Goal: Check status: Check status

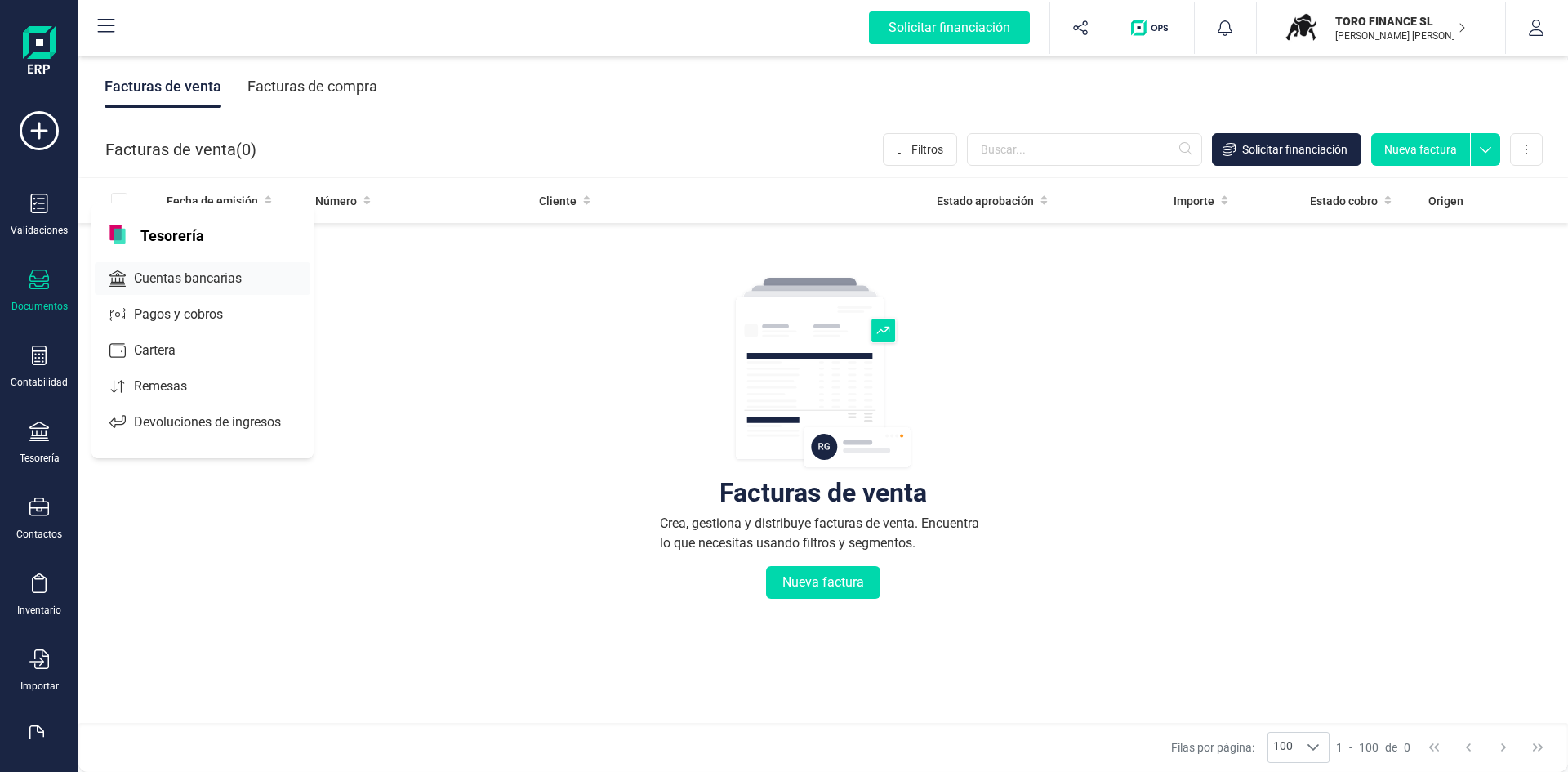
click at [177, 279] on span "Cuentas bancarias" at bounding box center [199, 278] width 144 height 19
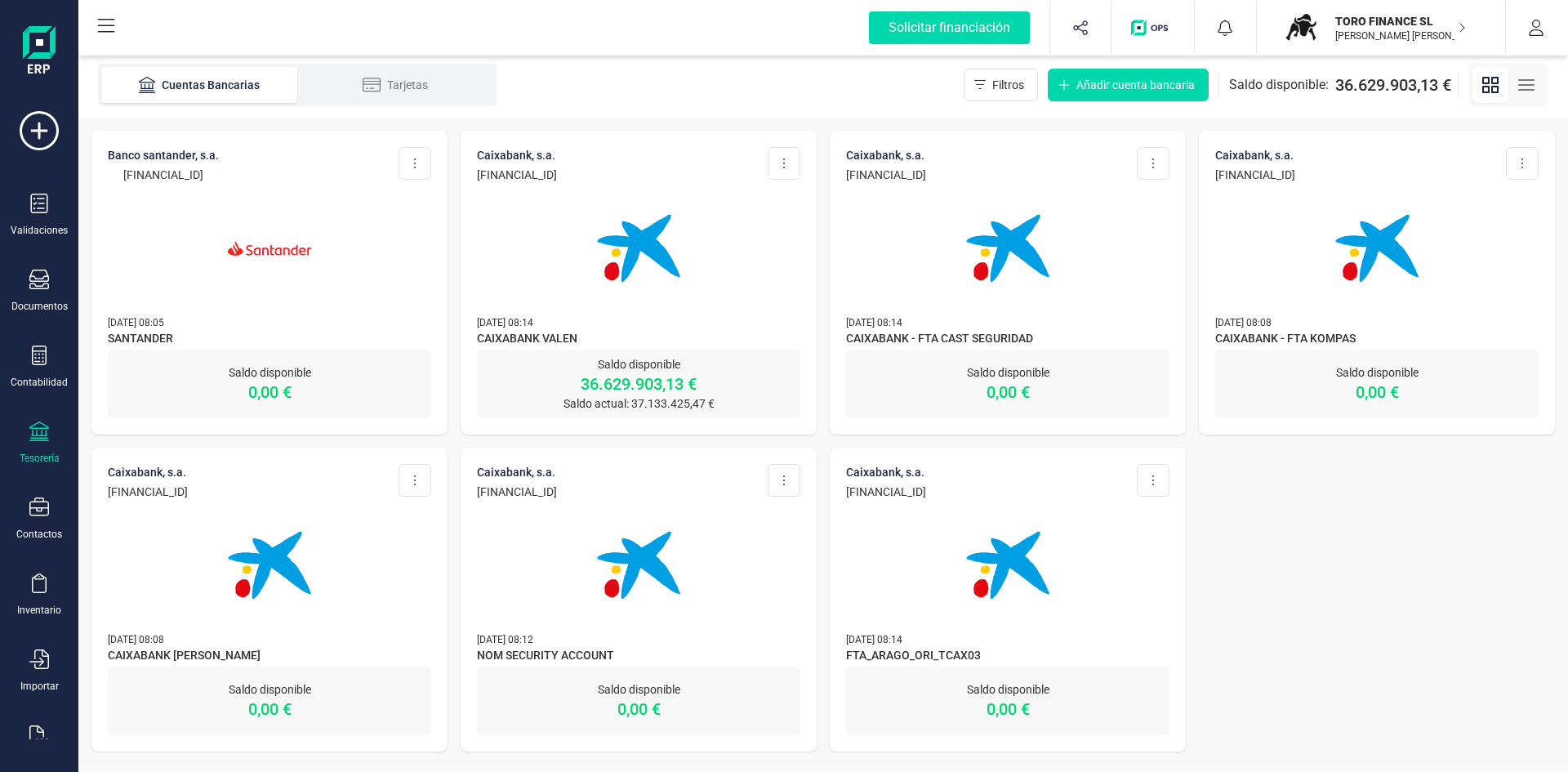
click at [1433, 32] on p "[PERSON_NAME] [PERSON_NAME] VOZMEDIANO [PERSON_NAME]" at bounding box center [1401, 36] width 131 height 13
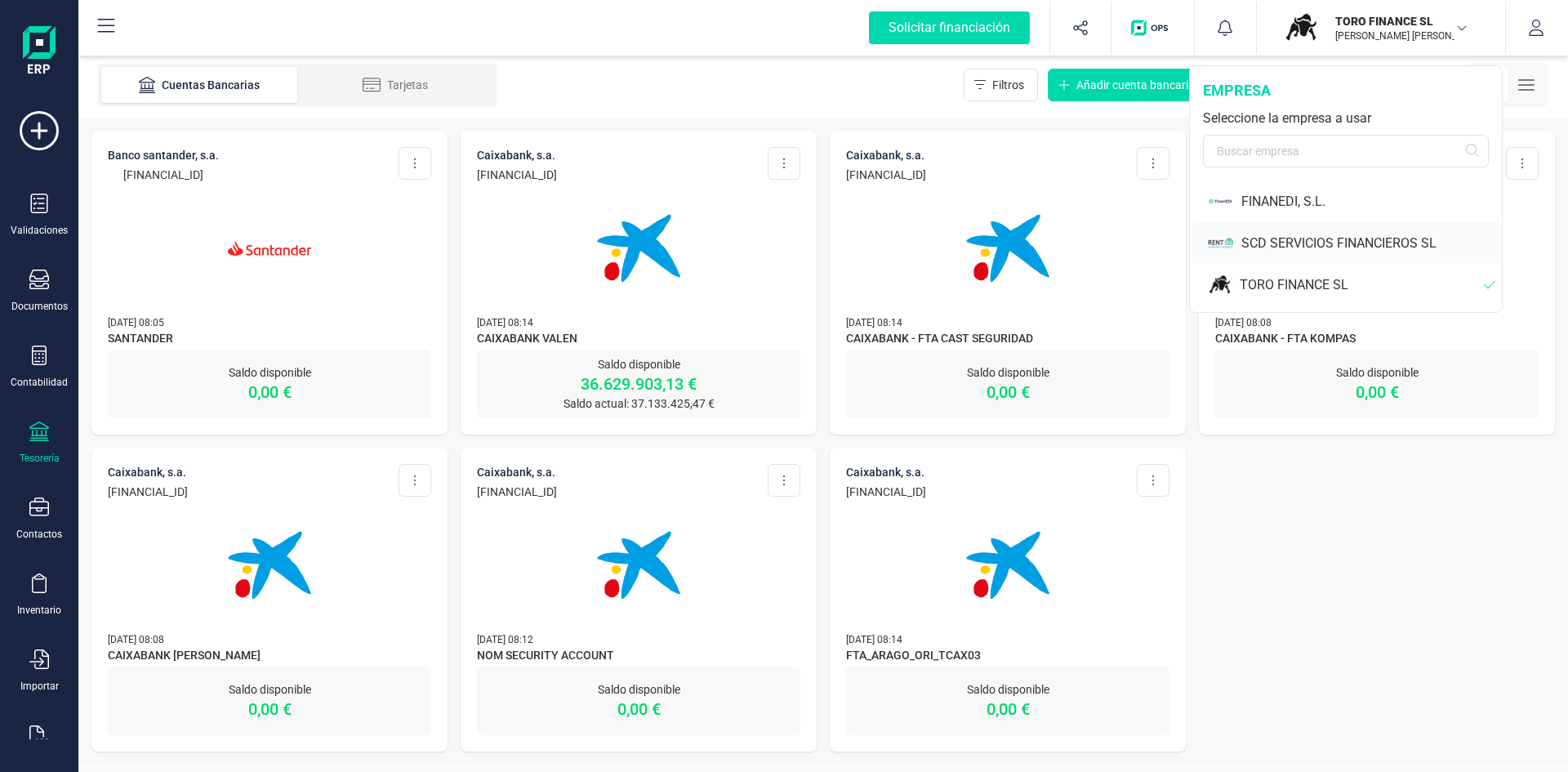
click at [1317, 238] on div "SCD SERVICIOS FINANCIEROS SL" at bounding box center [1371, 243] width 260 height 19
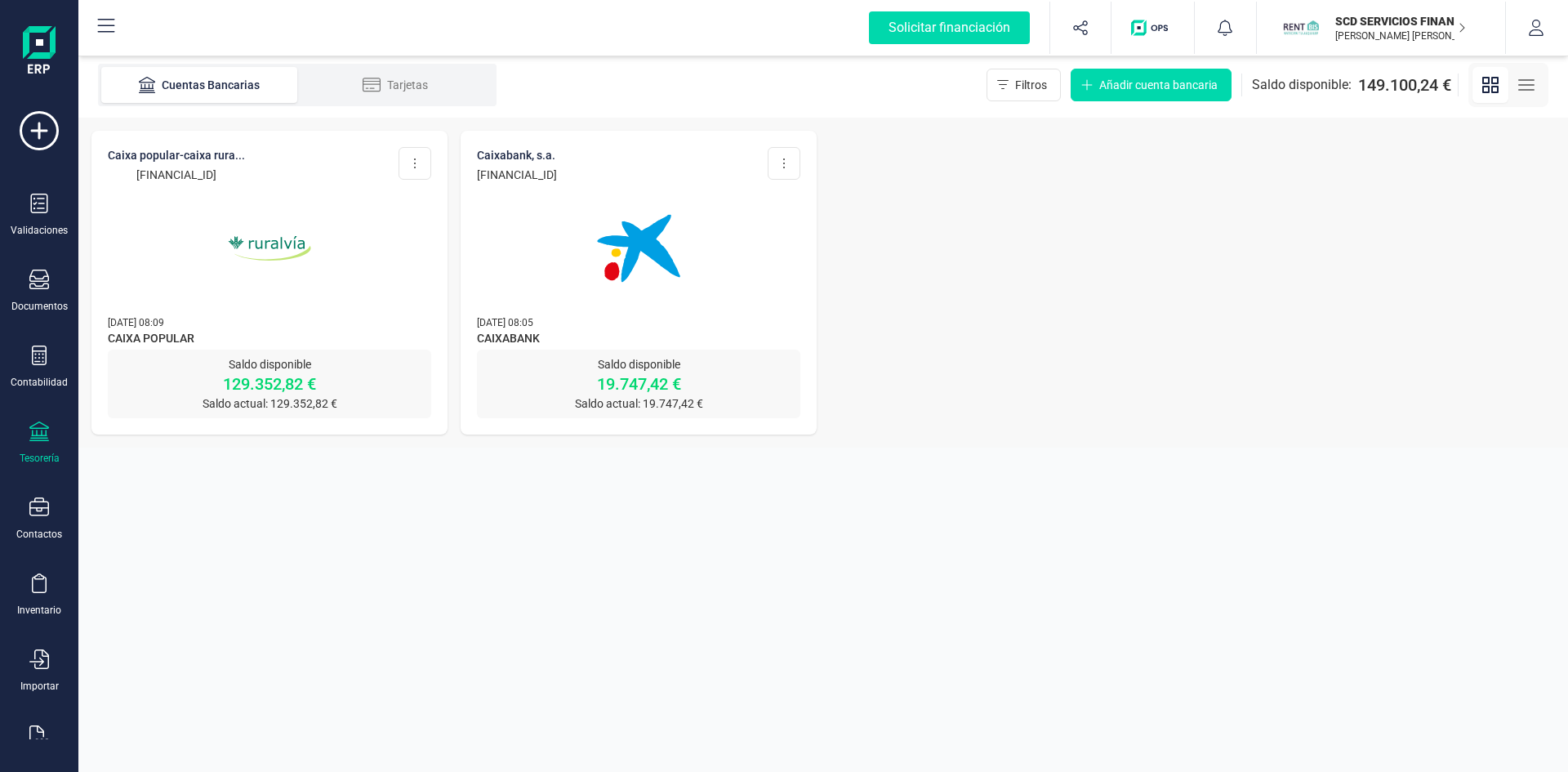
click at [259, 254] on img at bounding box center [269, 248] width 137 height 137
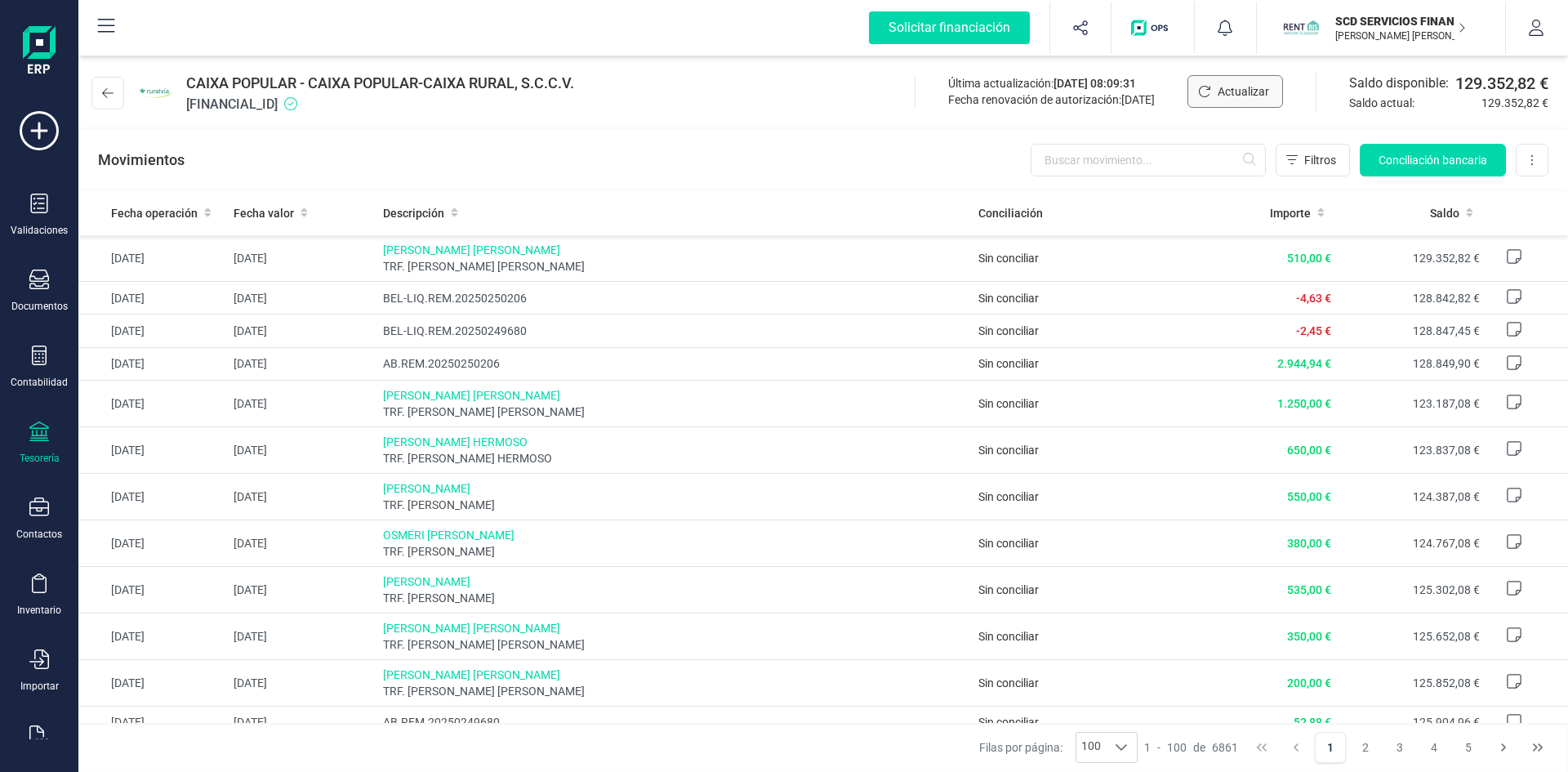
click at [1251, 83] on button "Actualizar" at bounding box center [1236, 92] width 96 height 33
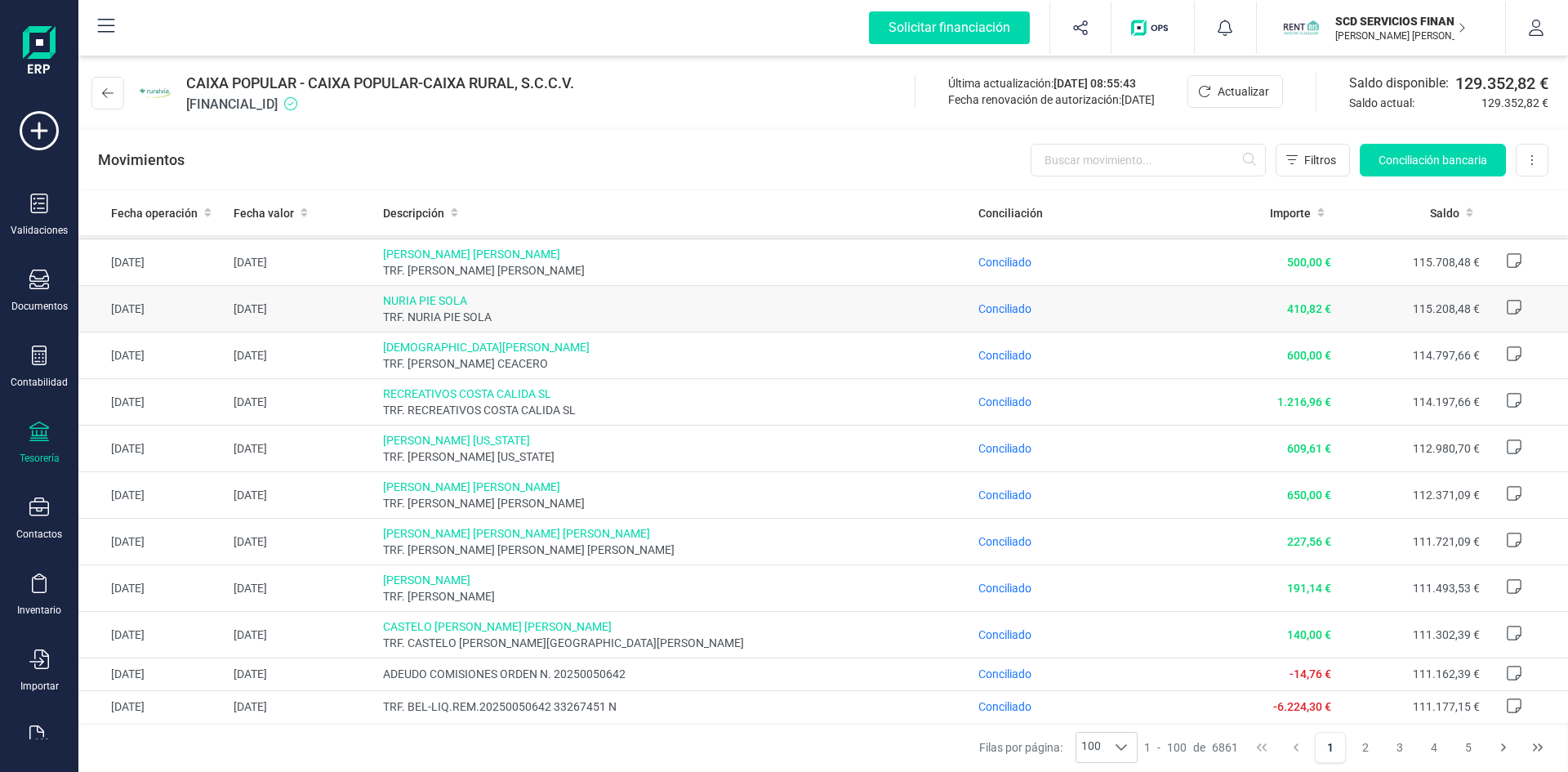
scroll to position [1225, 0]
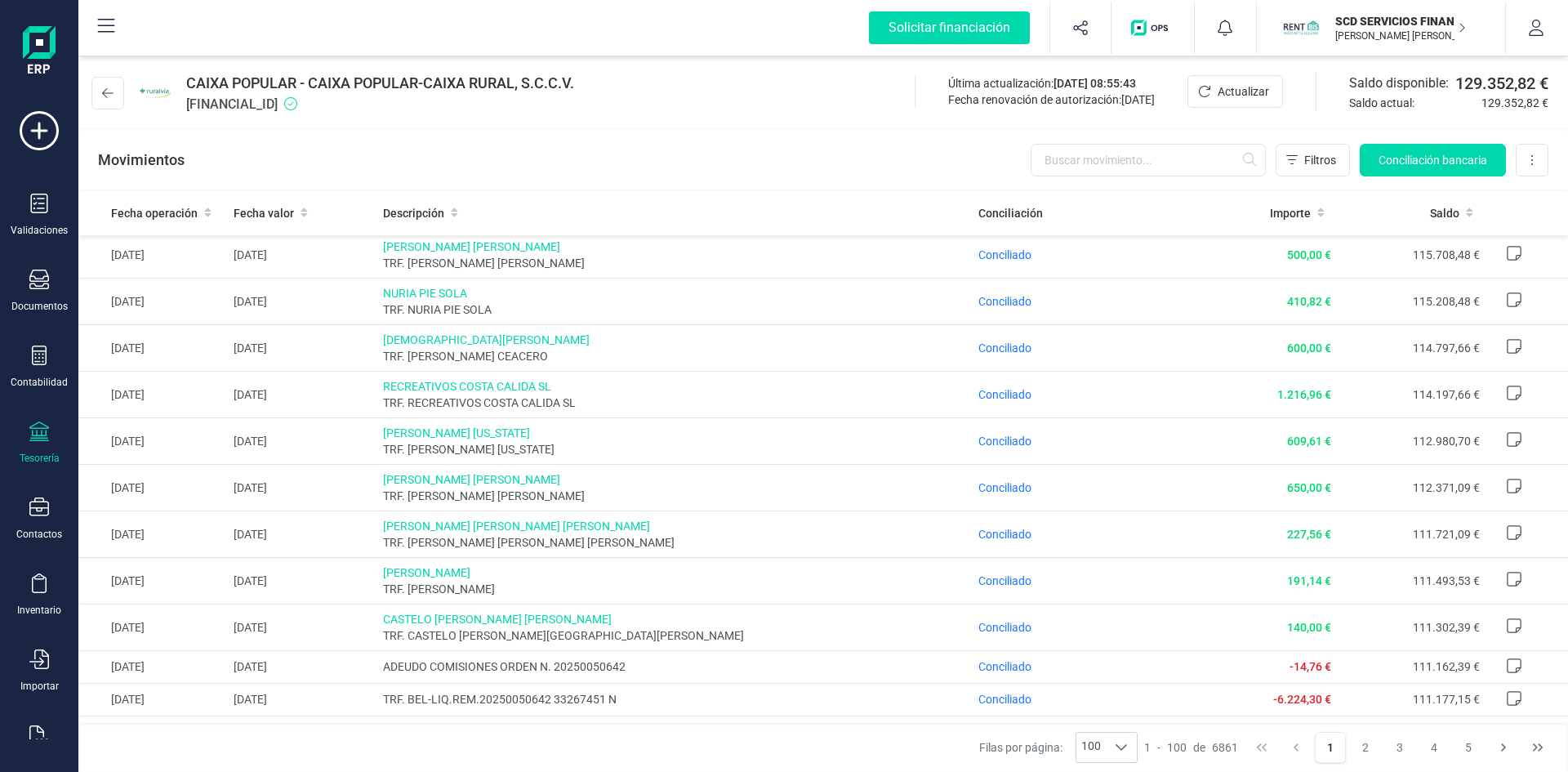
click at [1368, 31] on p "[PERSON_NAME] [PERSON_NAME] VOZMEDIANO [PERSON_NAME]" at bounding box center [1401, 36] width 131 height 13
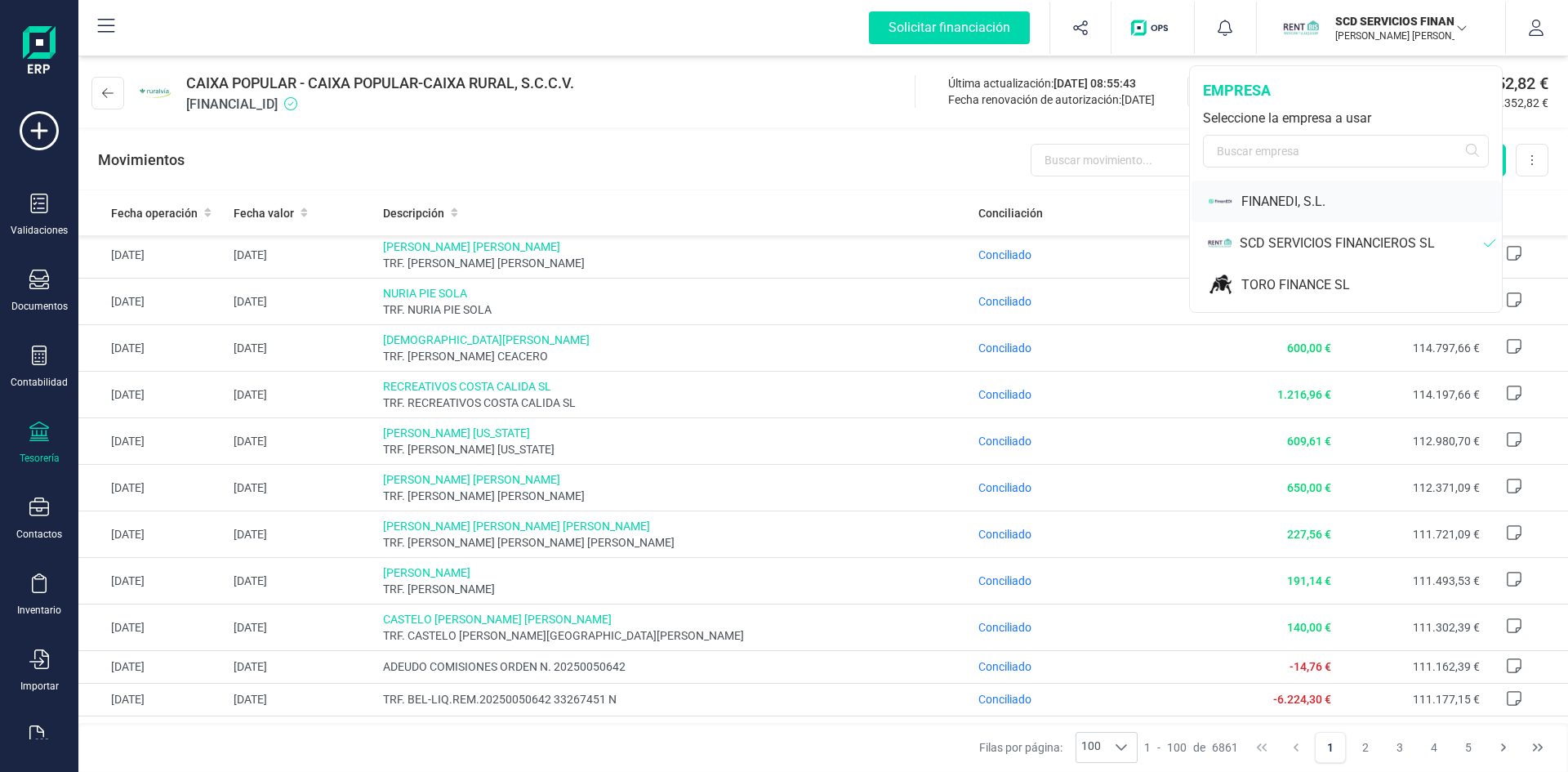
click at [1290, 189] on div "FINANEDI, S.L." at bounding box center [1346, 201] width 310 height 41
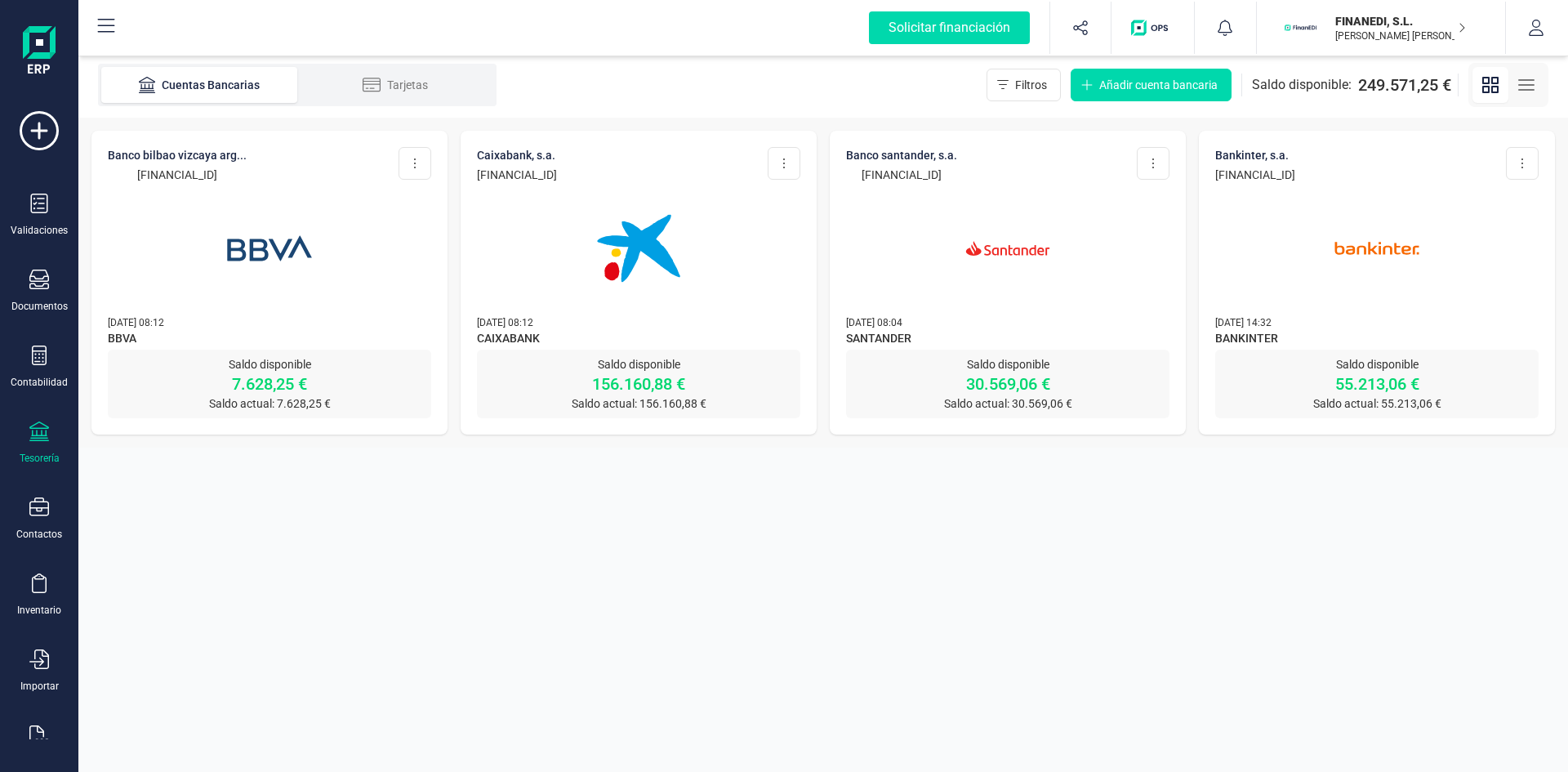
click at [1030, 253] on img at bounding box center [1008, 248] width 137 height 137
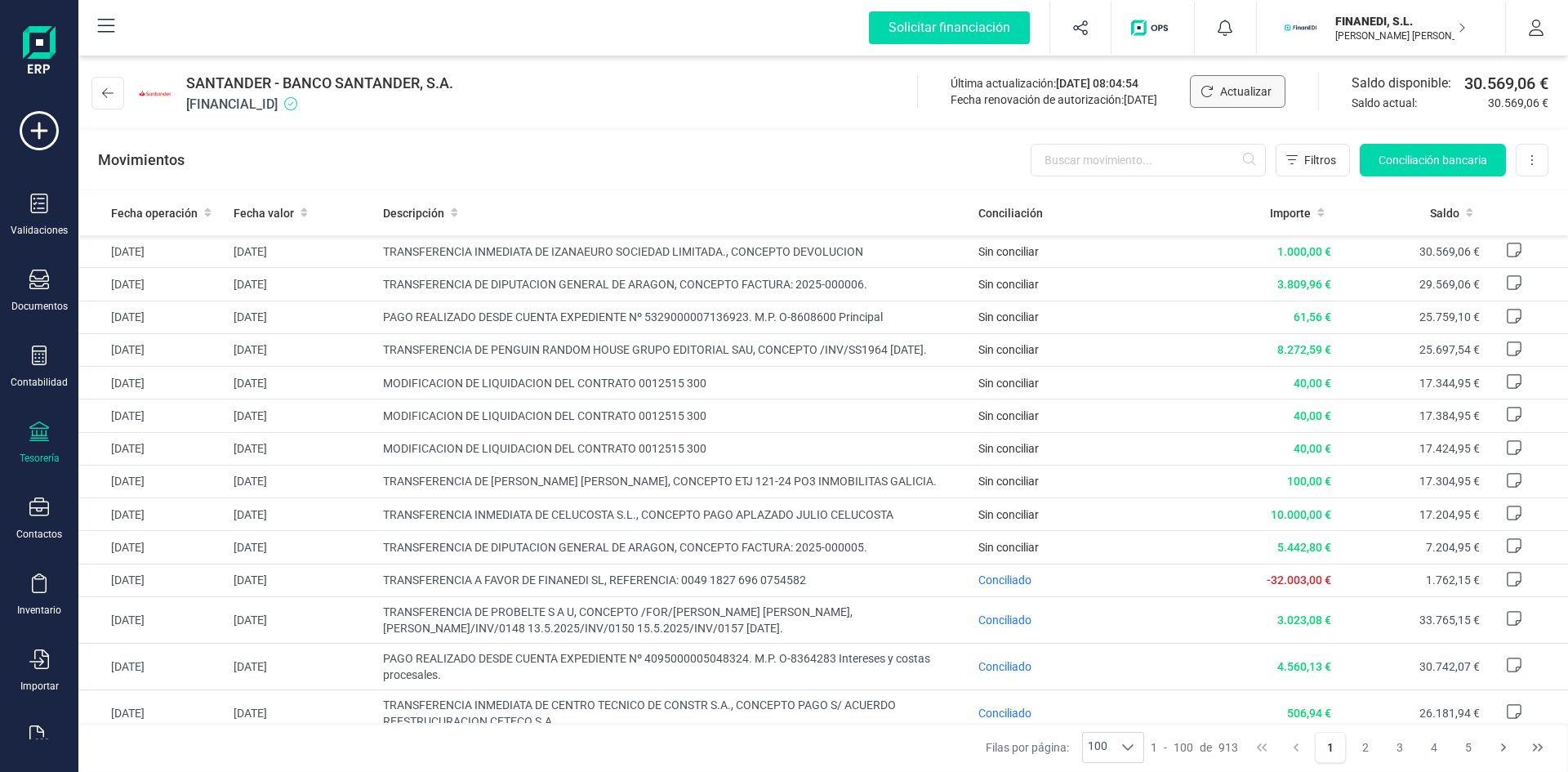
click at [1228, 84] on span "Actualizar" at bounding box center [1246, 92] width 52 height 17
click at [1386, 16] on p "FINANEDI, S.L." at bounding box center [1401, 21] width 131 height 17
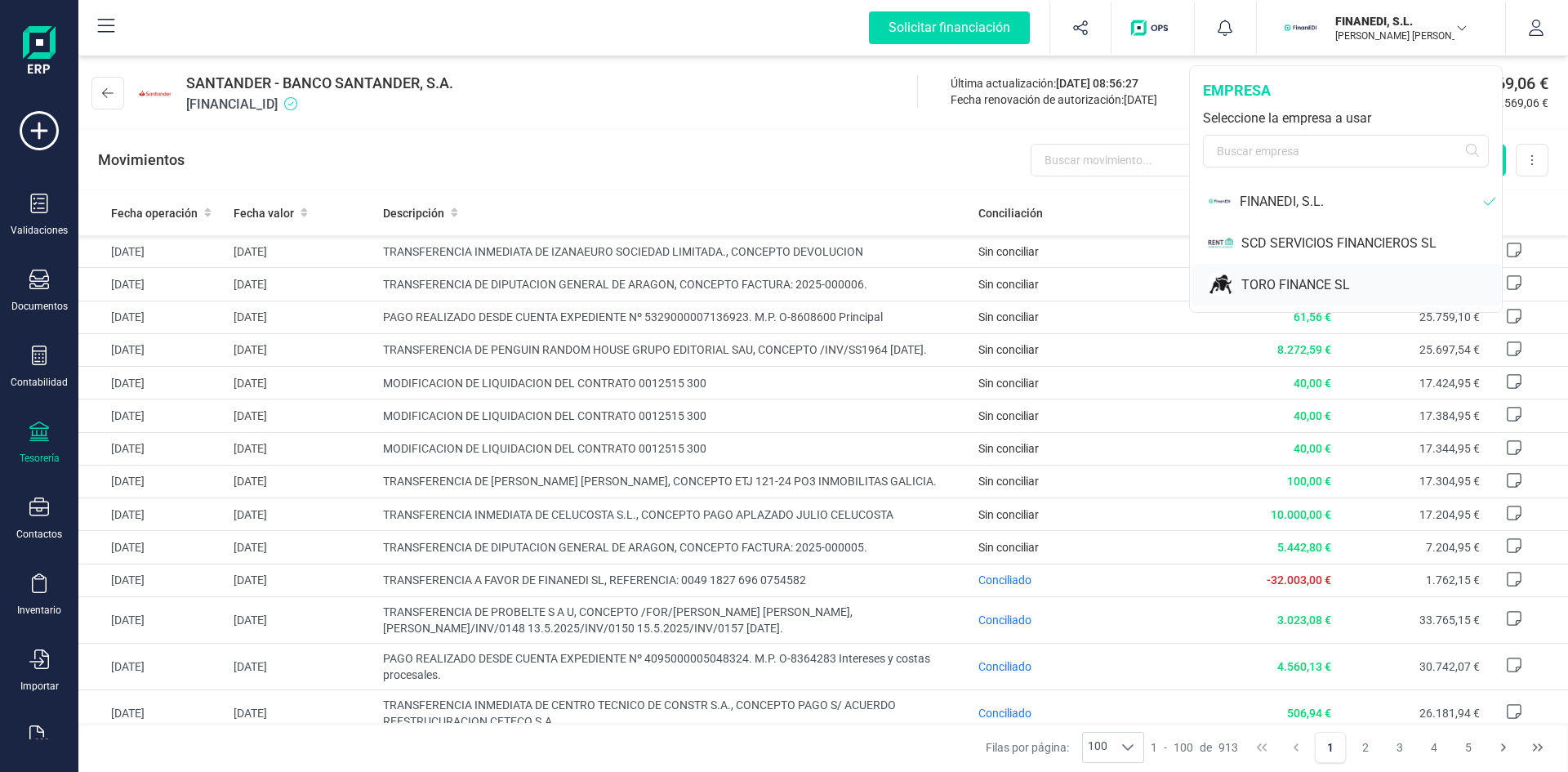
click at [1273, 282] on div "TORO FINANCE SL" at bounding box center [1371, 284] width 260 height 19
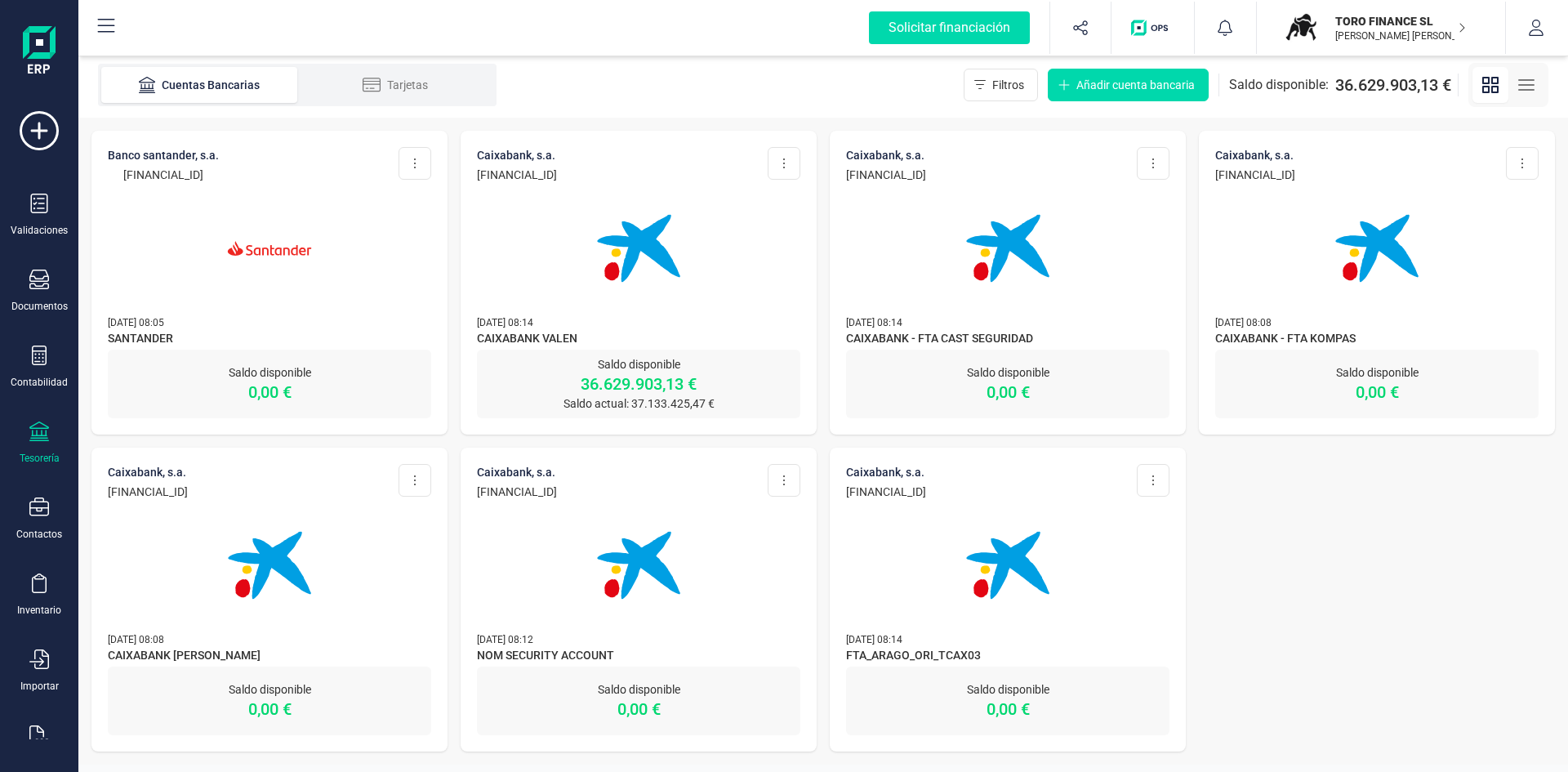
drag, startPoint x: 674, startPoint y: 384, endPoint x: 716, endPoint y: 373, distance: 43.4
click at [674, 383] on p "36.629.903,13 €" at bounding box center [638, 384] width 323 height 23
click at [650, 372] on p "Saldo disponible" at bounding box center [638, 364] width 323 height 17
click at [651, 368] on p "Saldo disponible" at bounding box center [638, 364] width 323 height 17
click at [672, 284] on img at bounding box center [639, 248] width 137 height 137
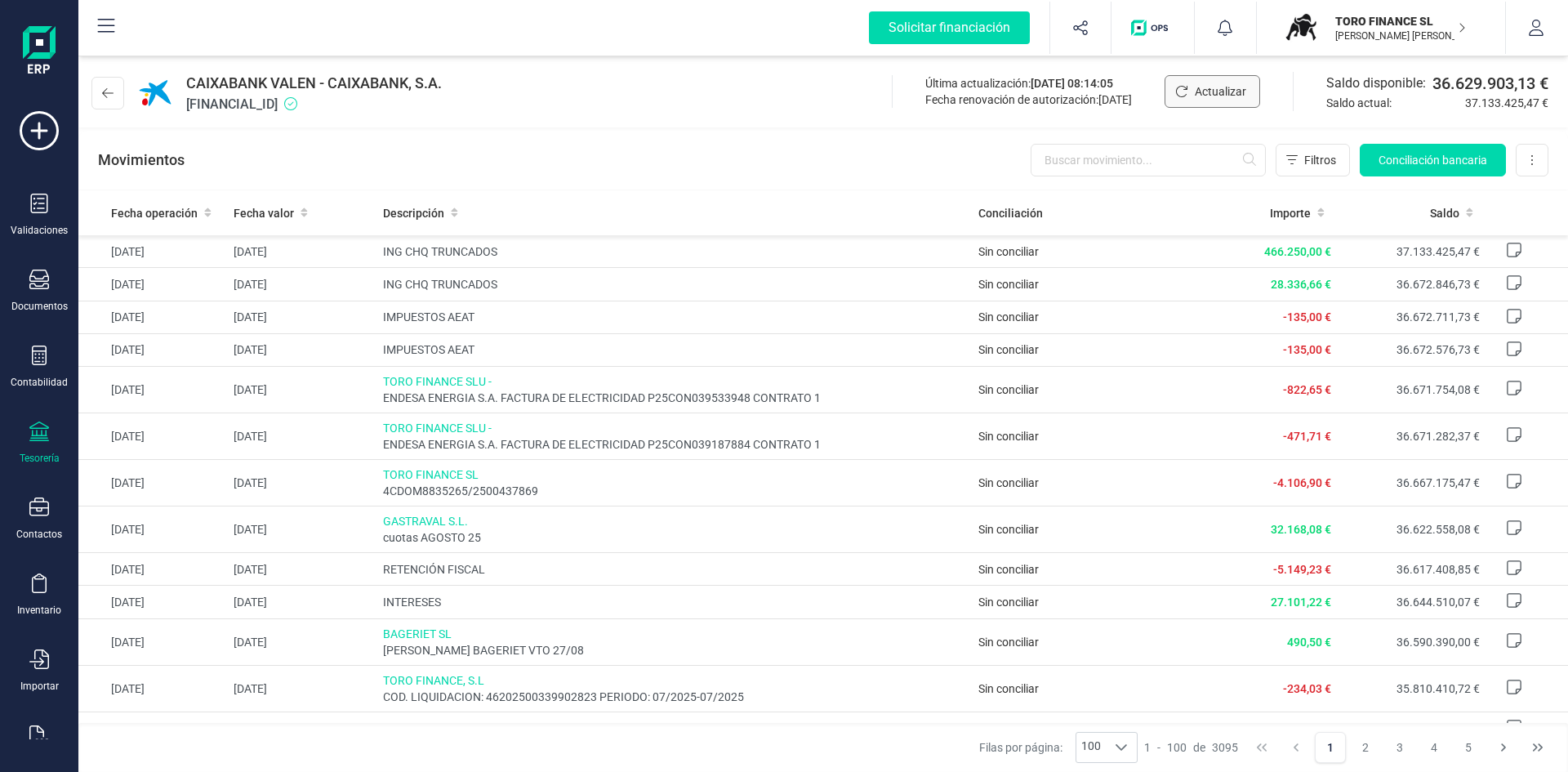
click at [1215, 84] on span "Actualizar" at bounding box center [1221, 92] width 52 height 17
